Goal: Information Seeking & Learning: Check status

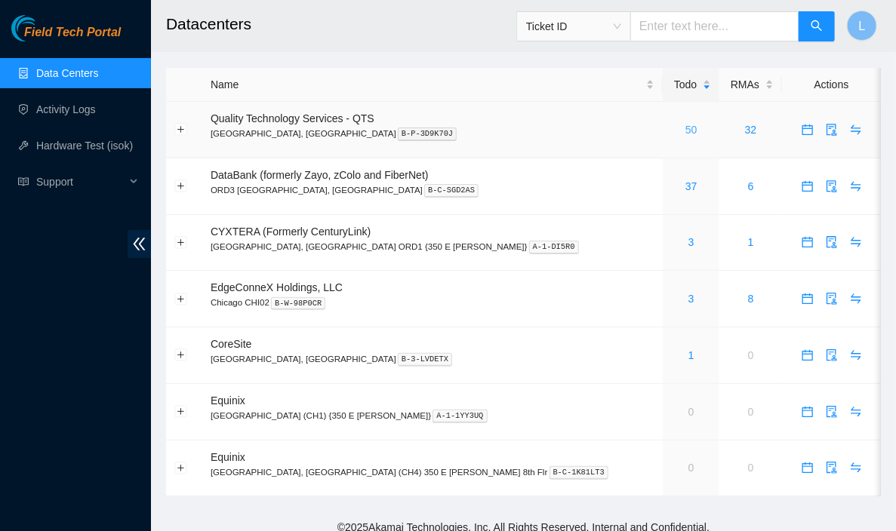
click at [685, 131] on link "50" at bounding box center [691, 130] width 12 height 12
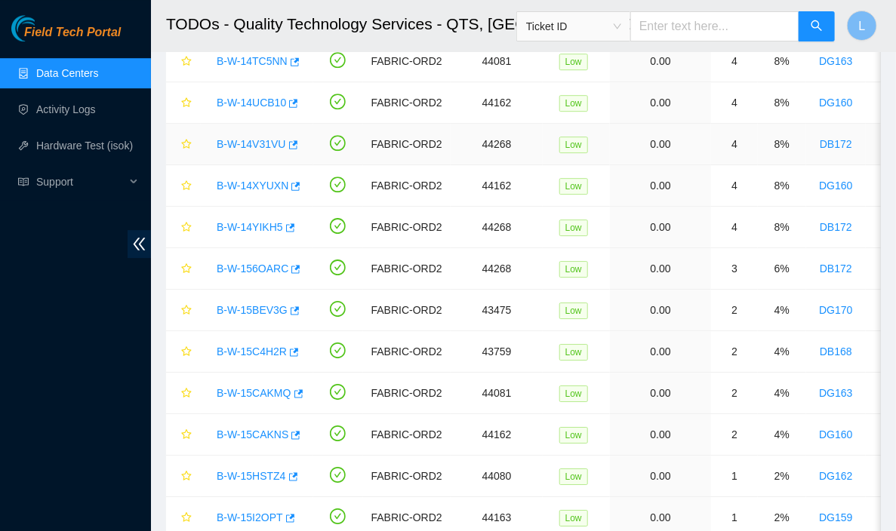
scroll to position [1748, 0]
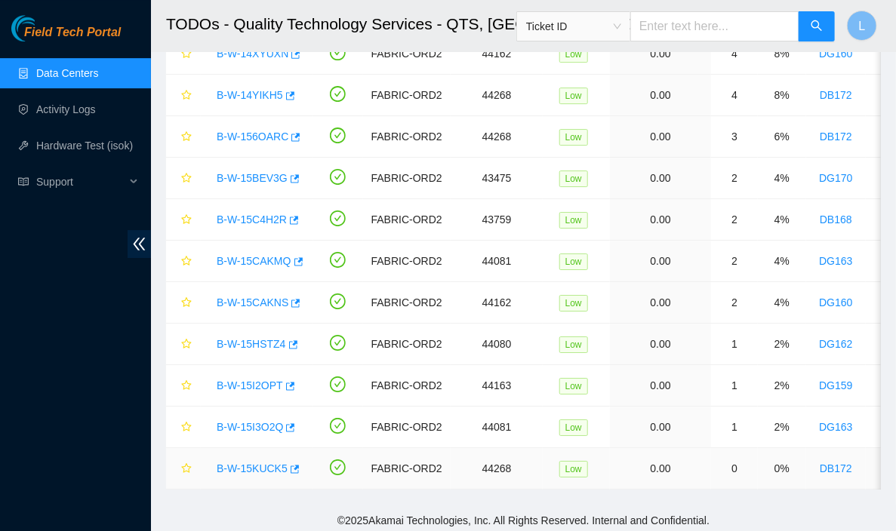
click at [261, 463] on link "B-W-15KUCK5" at bounding box center [252, 469] width 71 height 12
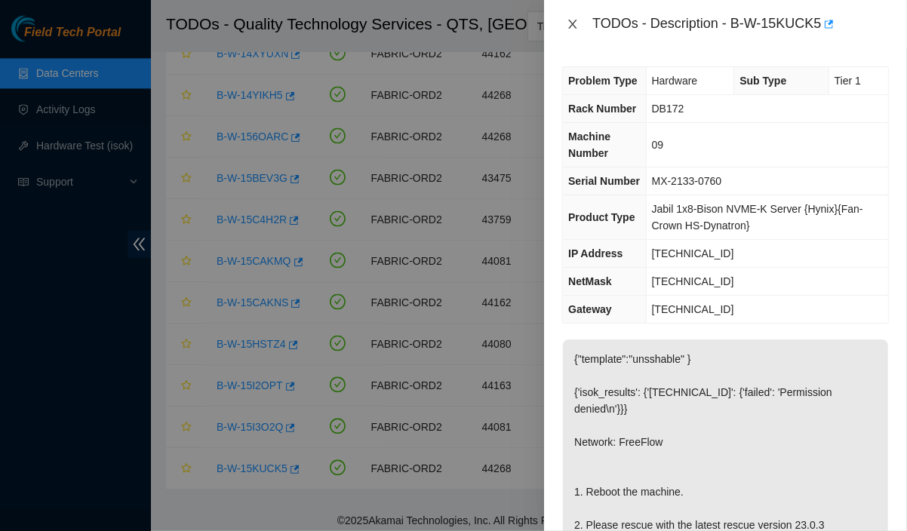
click at [565, 23] on button "Close" at bounding box center [572, 24] width 21 height 14
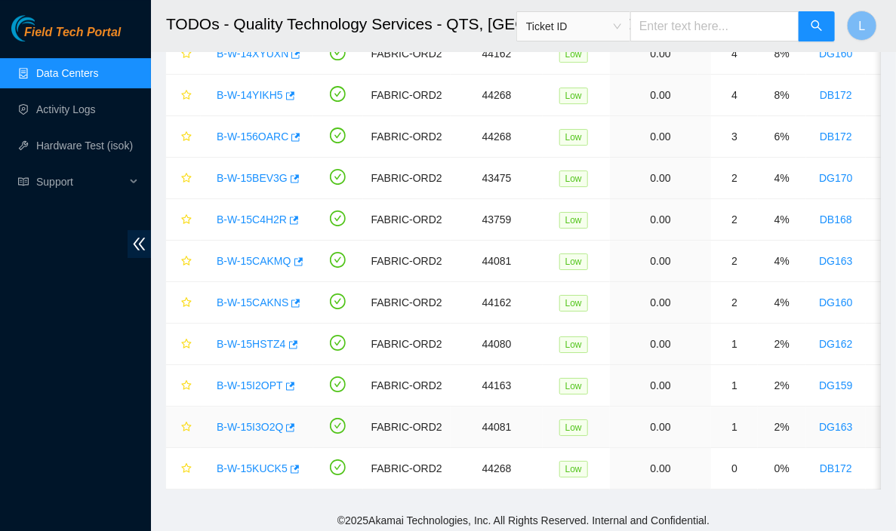
click at [229, 421] on link "B-W-15I3O2Q" at bounding box center [250, 427] width 66 height 12
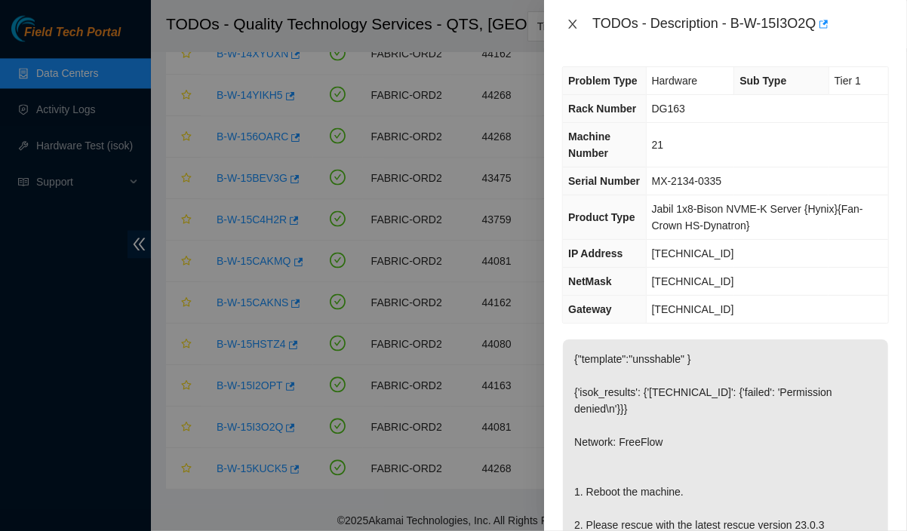
click at [571, 26] on icon "close" at bounding box center [573, 24] width 8 height 9
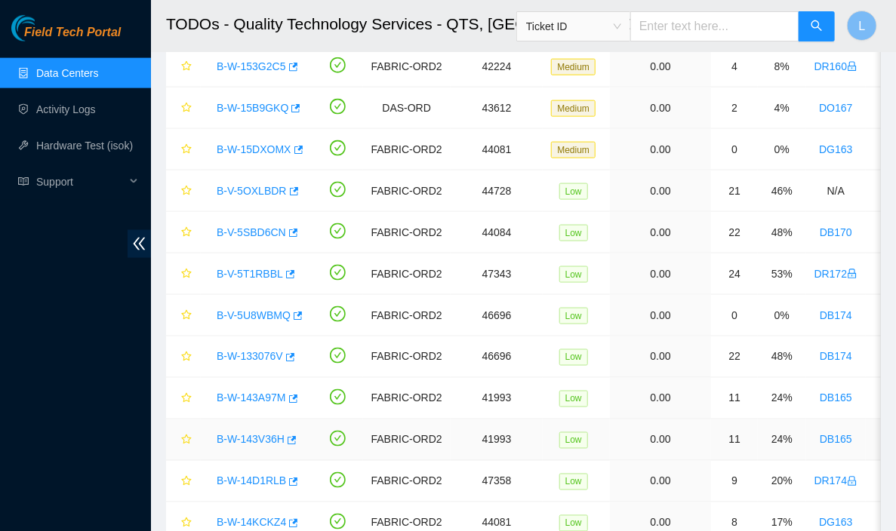
scroll to position [699, 0]
